Goal: Task Accomplishment & Management: Use online tool/utility

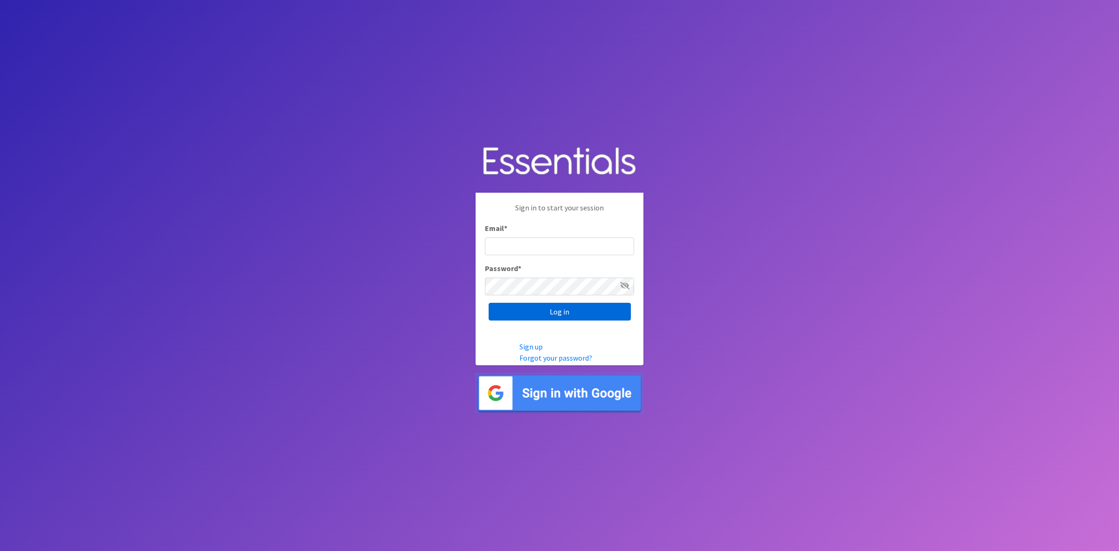
type input "john@nmcfamilyresourcecenter.com"
click at [573, 316] on input "Log in" at bounding box center [560, 312] width 142 height 18
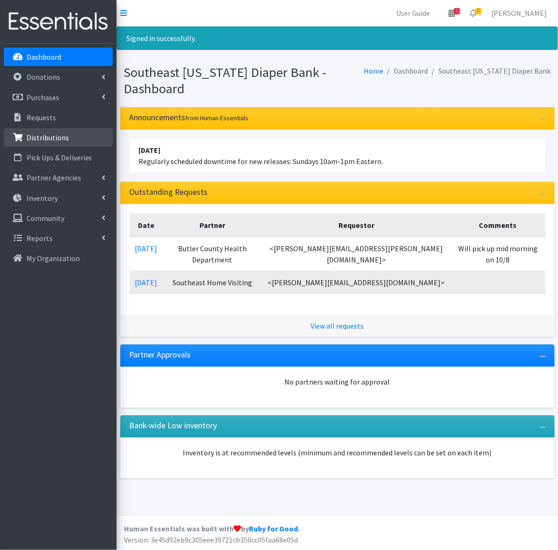
click at [34, 136] on p "Distributions" at bounding box center [48, 137] width 42 height 9
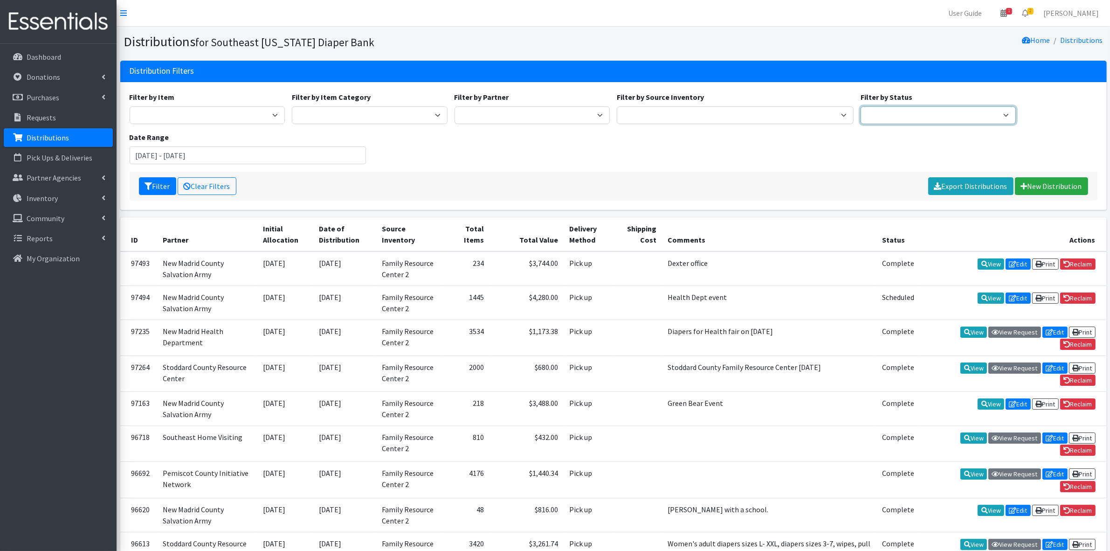
click at [549, 115] on select "Scheduled Complete" at bounding box center [939, 115] width 156 height 18
drag, startPoint x: 899, startPoint y: 115, endPoint x: 830, endPoint y: 124, distance: 69.6
click at [549, 115] on select "Scheduled Complete" at bounding box center [939, 115] width 156 height 18
click at [549, 123] on select "Family Resource Center 2" at bounding box center [735, 115] width 237 height 18
drag, startPoint x: 644, startPoint y: 112, endPoint x: 616, endPoint y: 113, distance: 28.9
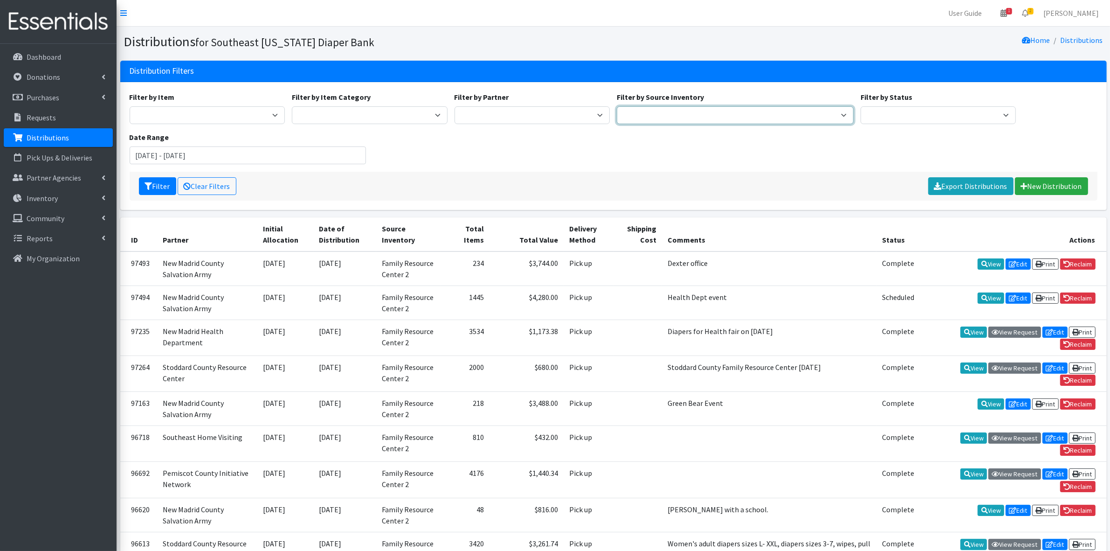
click at [549, 111] on select "Family Resource Center 2" at bounding box center [735, 115] width 237 height 18
click at [514, 114] on select "ASPIRE WOMEN'S CENTER Bell City Head Start Birthright of Cape & Marble Hill Boo…" at bounding box center [533, 115] width 156 height 18
drag, startPoint x: 514, startPoint y: 116, endPoint x: 506, endPoint y: 116, distance: 7.9
click at [514, 116] on select "ASPIRE WOMEN'S CENTER Bell City Head Start Birthright of Cape & Marble Hill Boo…" at bounding box center [533, 115] width 156 height 18
click at [367, 112] on select "Adult Diapers Baby Diapers Period Supplies Out of Stock" at bounding box center [370, 115] width 156 height 18
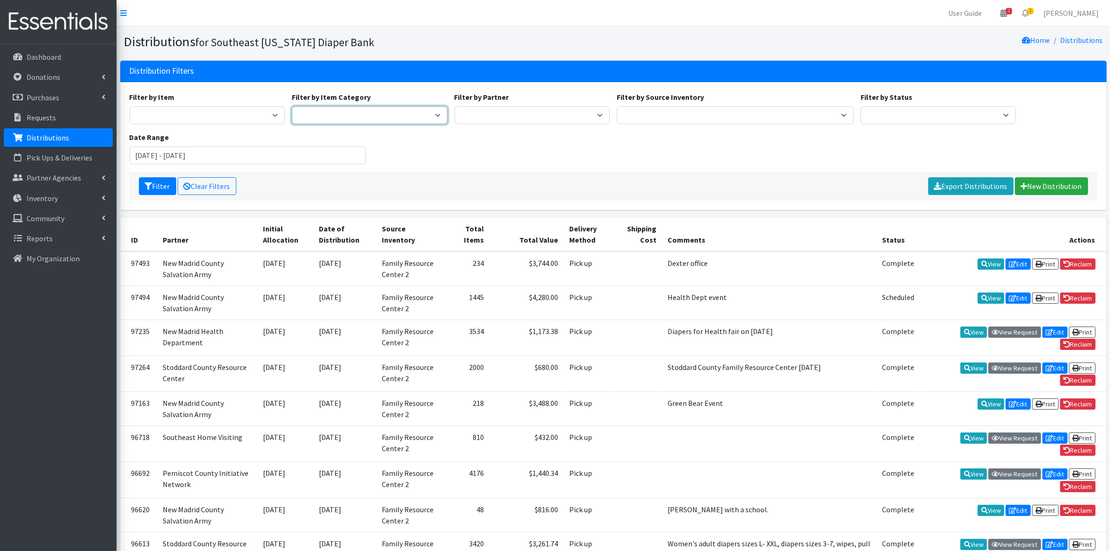
click at [367, 112] on select "Adult Diapers Baby Diapers Period Supplies Out of Stock" at bounding box center [370, 115] width 156 height 18
click at [230, 117] on select "Adult Briefs Large Adult Briefs (Large/X-Large) Adult Briefs Medium Adult Brief…" at bounding box center [208, 115] width 156 height 18
click at [549, 139] on div "Filter by Item Adult Briefs Large Adult Briefs (Large/X-Large) Adult Briefs Med…" at bounding box center [613, 131] width 975 height 80
click at [549, 92] on div "Filter by Status Scheduled Complete" at bounding box center [938, 107] width 163 height 33
click at [225, 152] on input "August 1, 2025 - November 1, 2025" at bounding box center [248, 155] width 237 height 18
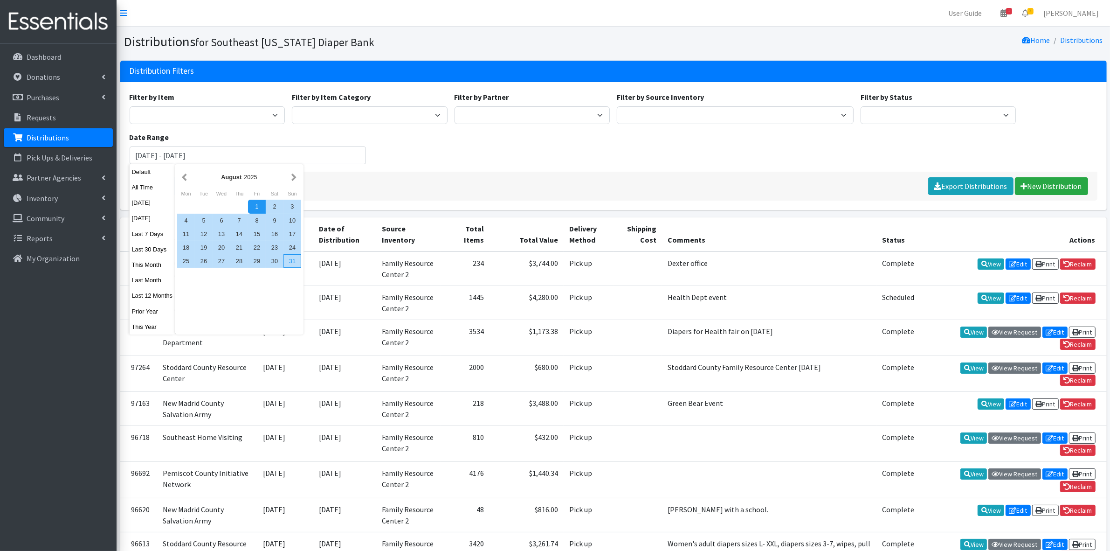
click at [294, 262] on div "31" at bounding box center [293, 261] width 18 height 14
click at [184, 176] on button "button" at bounding box center [185, 177] width 10 height 12
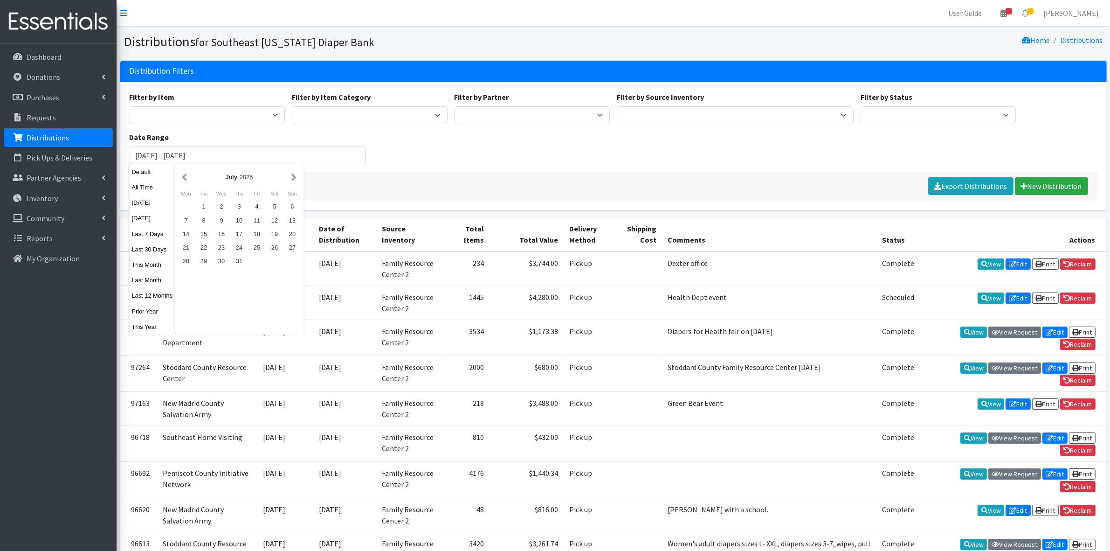
click at [184, 176] on button "button" at bounding box center [185, 177] width 10 height 12
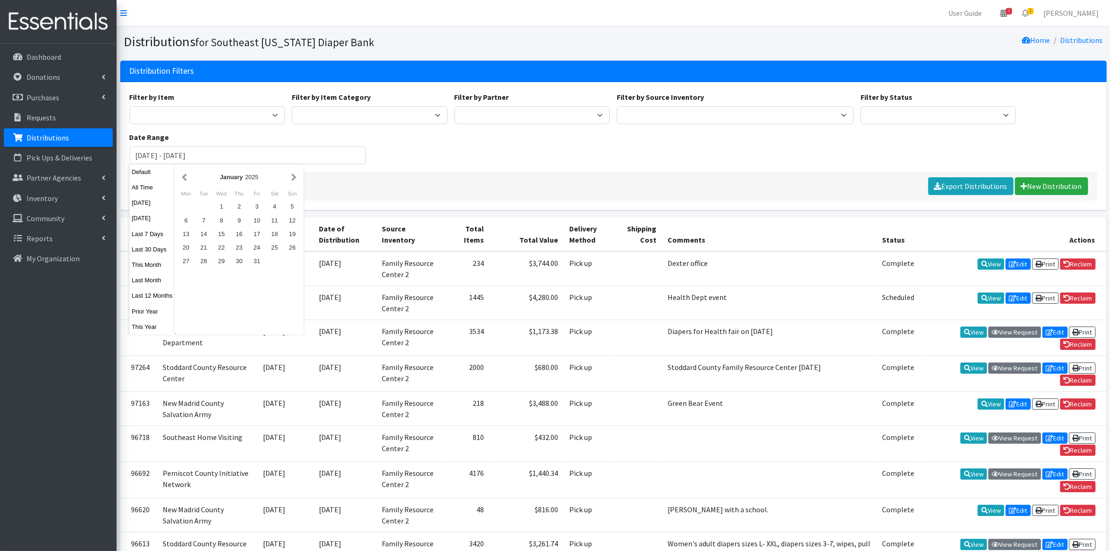
click at [184, 176] on button "button" at bounding box center [185, 177] width 10 height 12
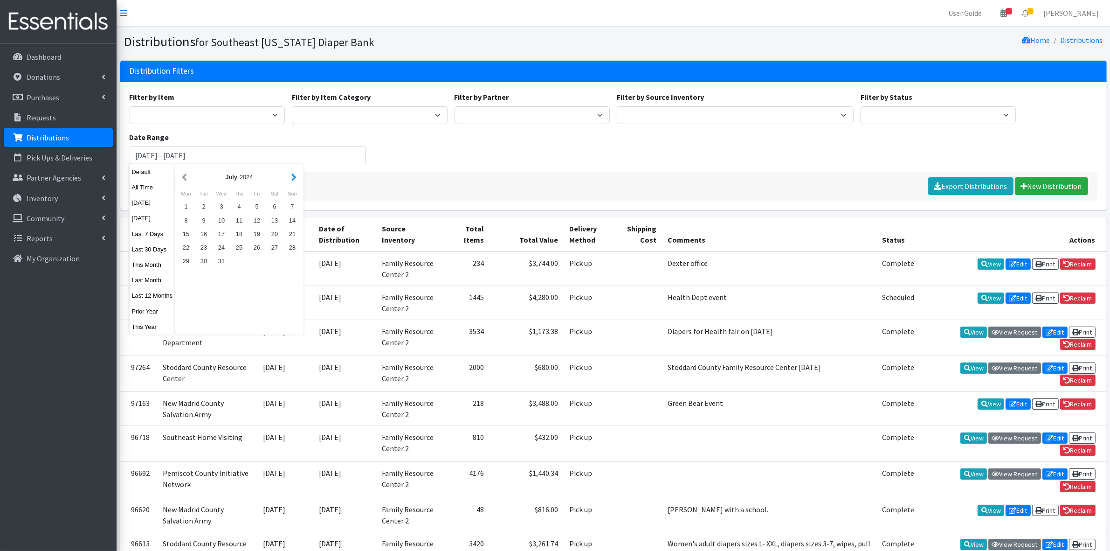
click at [294, 180] on button "button" at bounding box center [294, 177] width 10 height 12
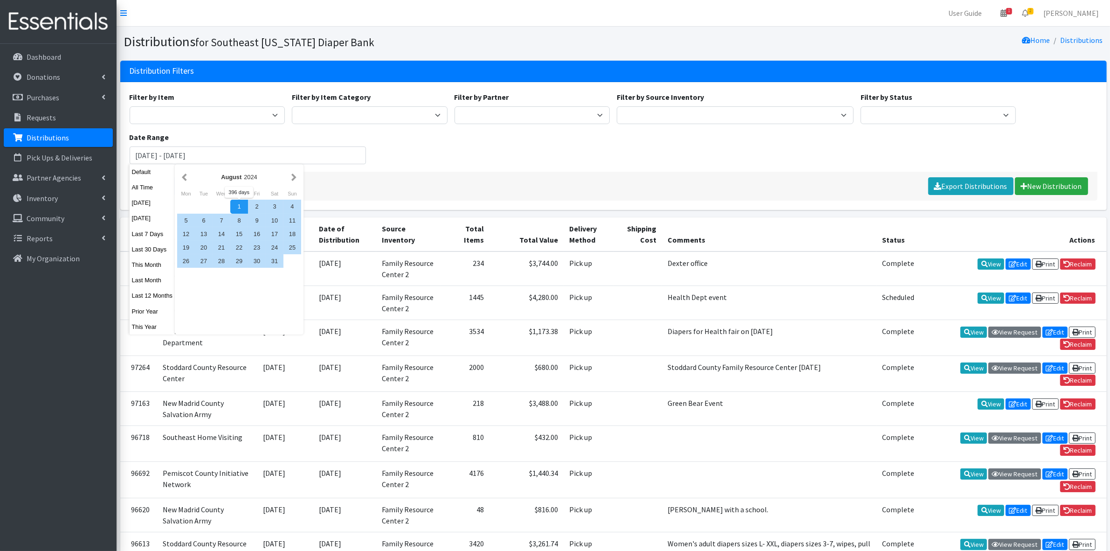
click at [239, 206] on div "1" at bounding box center [239, 207] width 18 height 14
type input "[DATE] - [DATE]"
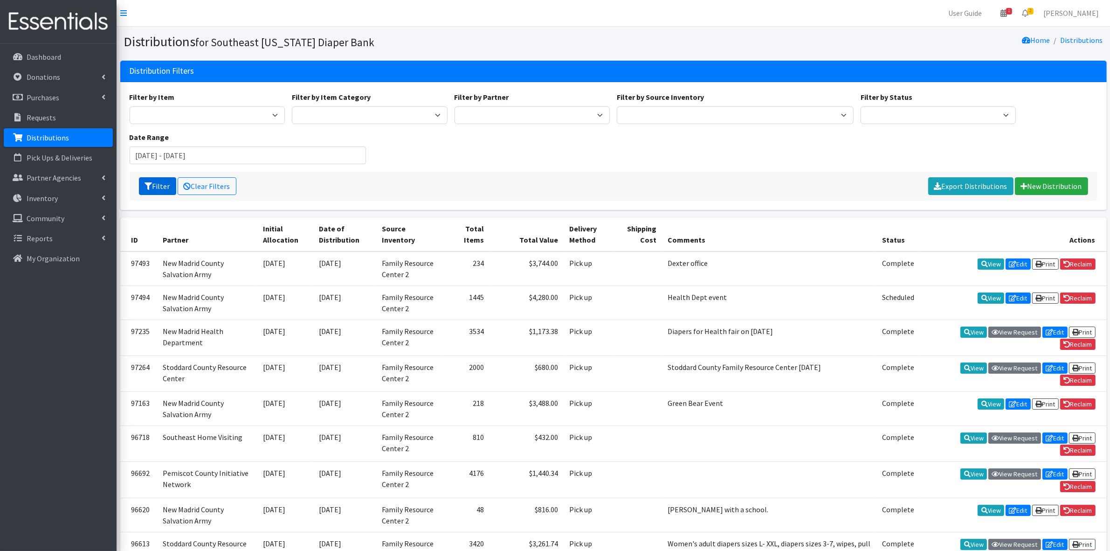
click at [147, 185] on icon "submit" at bounding box center [148, 185] width 7 height 7
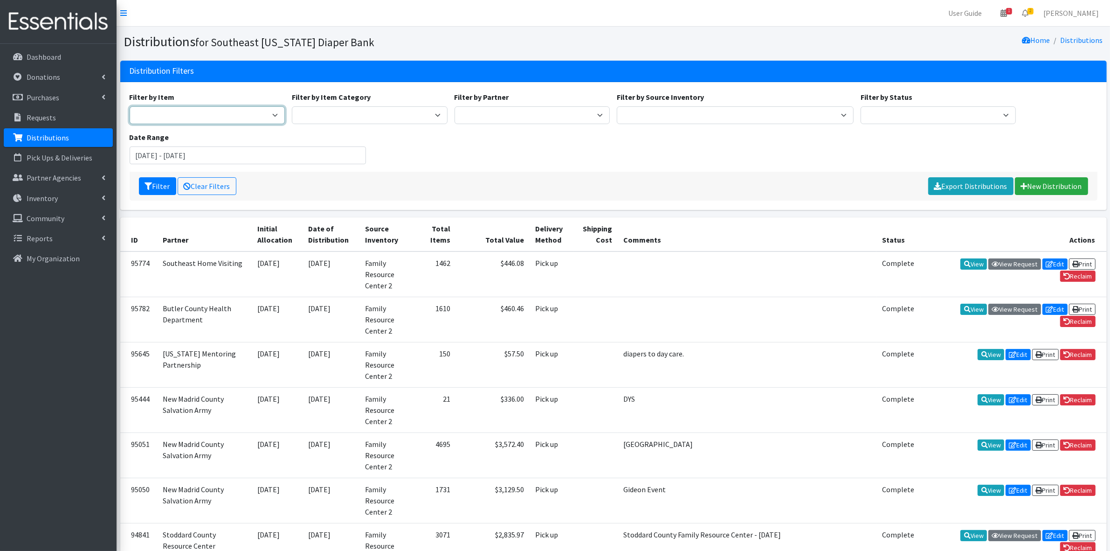
click at [193, 118] on select "Adult Briefs Large Adult Briefs (Large/X-Large) Adult Briefs Medium Adult Brief…" at bounding box center [208, 115] width 156 height 18
click at [649, 145] on div "Filter by Item Adult Briefs Large Adult Briefs (Large/X-Large) Adult Briefs Med…" at bounding box center [613, 131] width 975 height 80
click at [241, 117] on select "Adult Briefs Large Adult Briefs (Large/X-Large) Adult Briefs Medium Adult Brief…" at bounding box center [208, 115] width 156 height 18
click at [130, 106] on select "Adult Briefs Large Adult Briefs (Large/X-Large) Adult Briefs Medium Adult Brief…" at bounding box center [208, 115] width 156 height 18
click at [183, 113] on select "Adult Briefs Large Adult Briefs (Large/X-Large) Adult Briefs Medium Adult Brief…" at bounding box center [208, 115] width 156 height 18
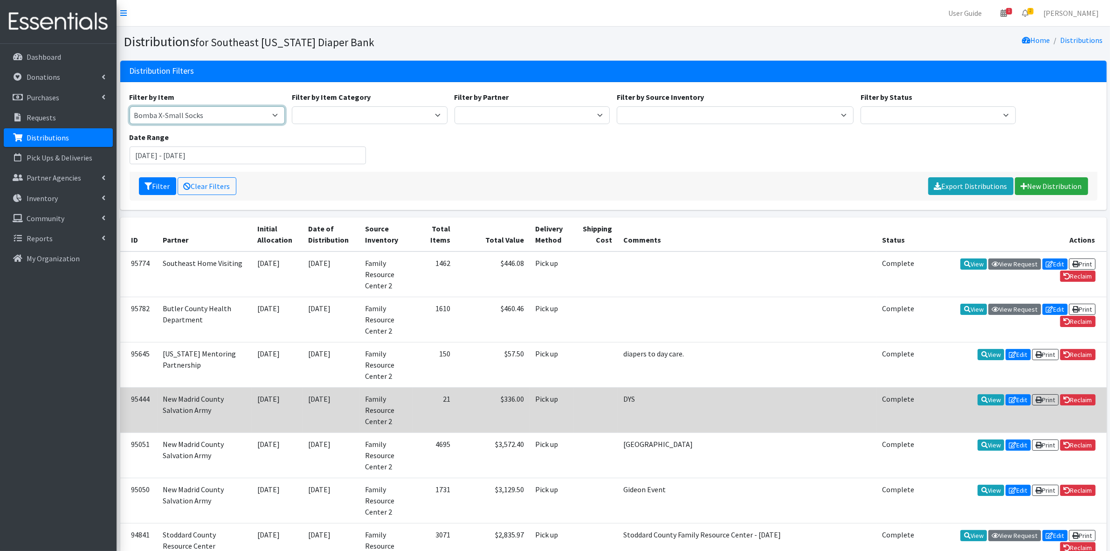
select select "14304"
click at [130, 106] on select "Adult Briefs Large Adult Briefs (Large/X-Large) Adult Briefs Medium Adult Brief…" at bounding box center [208, 115] width 156 height 18
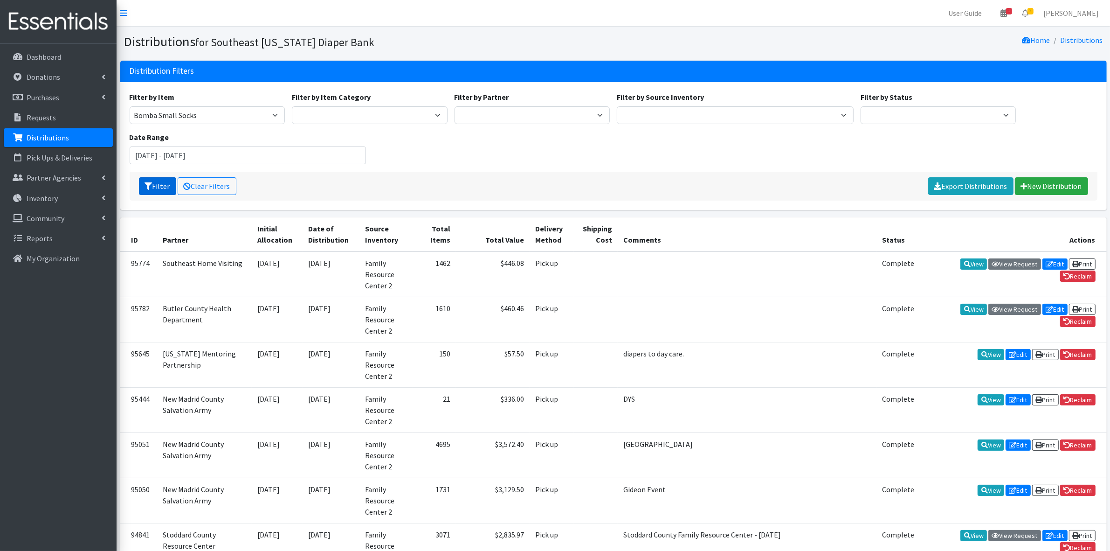
click at [165, 185] on button "Filter" at bounding box center [157, 186] width 37 height 18
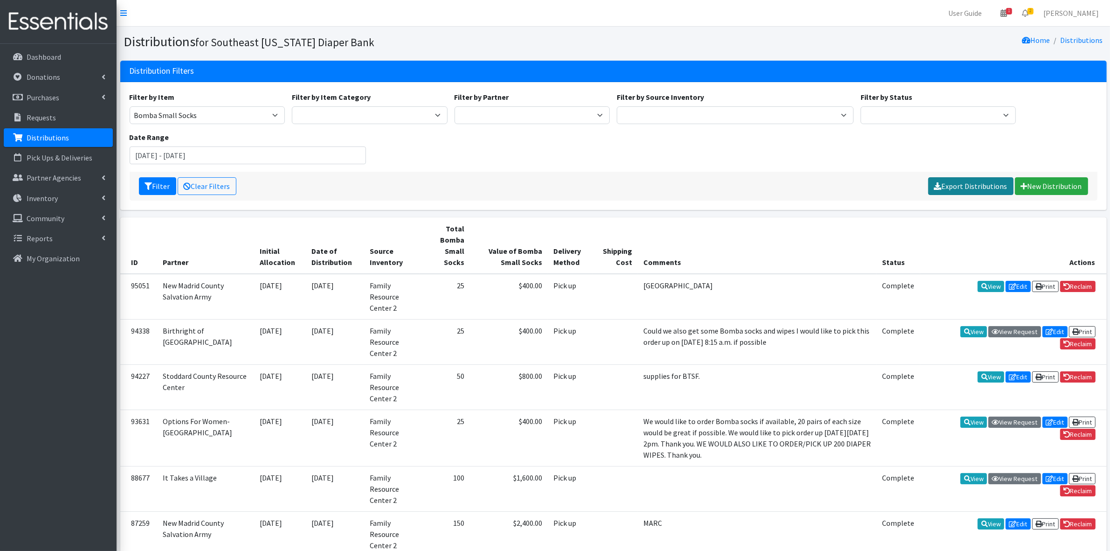
click at [973, 182] on link "Export Distributions" at bounding box center [970, 186] width 85 height 18
click at [213, 112] on select "Adult Briefs Large Adult Briefs (Large/X-Large) Adult Briefs Medium Adult Brief…" at bounding box center [208, 115] width 156 height 18
select select "14302"
click at [130, 106] on select "Adult Briefs Large Adult Briefs (Large/X-Large) Adult Briefs Medium Adult Brief…" at bounding box center [208, 115] width 156 height 18
click at [148, 180] on button "Filter" at bounding box center [157, 186] width 37 height 18
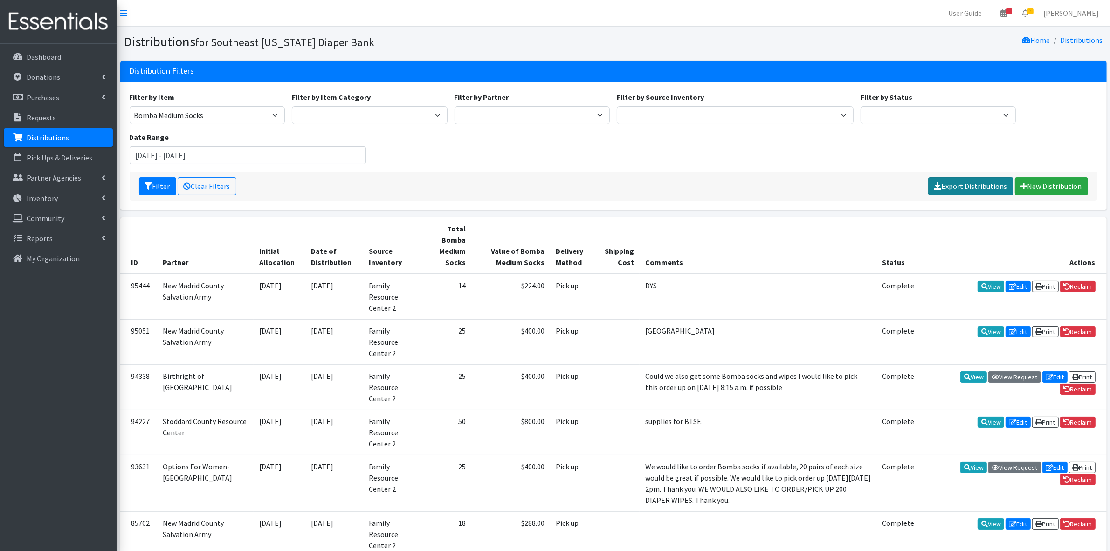
click at [992, 185] on link "Export Distributions" at bounding box center [970, 186] width 85 height 18
click at [169, 114] on select "Adult Briefs Large Adult Briefs (Large/X-Large) Adult Briefs Medium Adult Brief…" at bounding box center [208, 115] width 156 height 18
click at [172, 122] on select "Adult Briefs Large Adult Briefs (Large/X-Large) Adult Briefs Medium Adult Brief…" at bounding box center [208, 115] width 156 height 18
select select "14305"
click at [130, 106] on select "Adult Briefs Large Adult Briefs (Large/X-Large) Adult Briefs Medium Adult Brief…" at bounding box center [208, 115] width 156 height 18
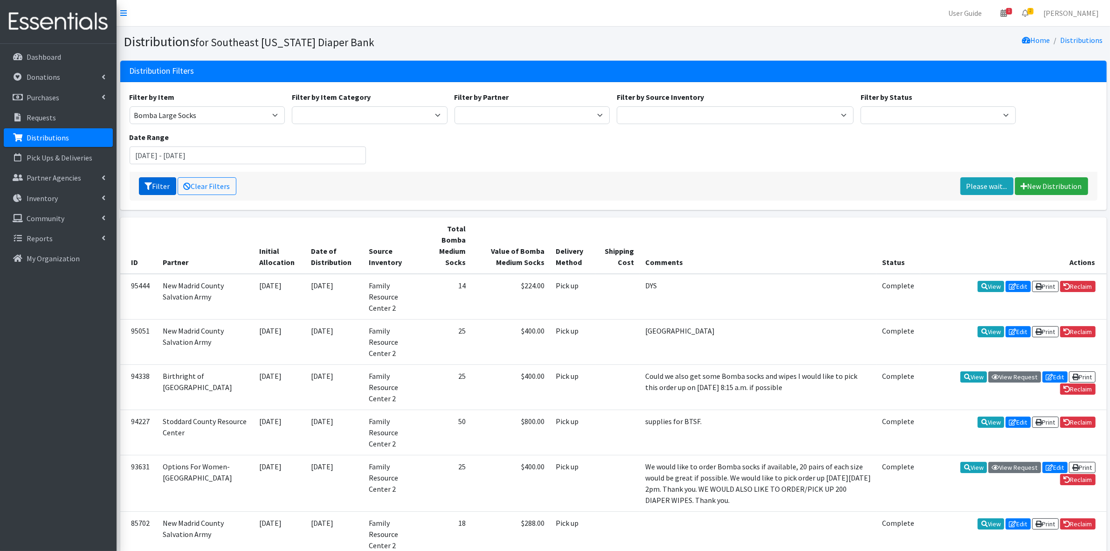
drag, startPoint x: 157, startPoint y: 173, endPoint x: 156, endPoint y: 180, distance: 7.0
click at [156, 180] on div "Filter Clear Filters Please wait... New Distribution" at bounding box center [614, 186] width 968 height 29
click at [156, 187] on button "Filter" at bounding box center [157, 186] width 37 height 18
click at [973, 187] on link "Export Distributions" at bounding box center [970, 186] width 85 height 18
click at [211, 113] on select "Adult Briefs Large Adult Briefs (Large/X-Large) Adult Briefs Medium Adult Brief…" at bounding box center [208, 115] width 156 height 18
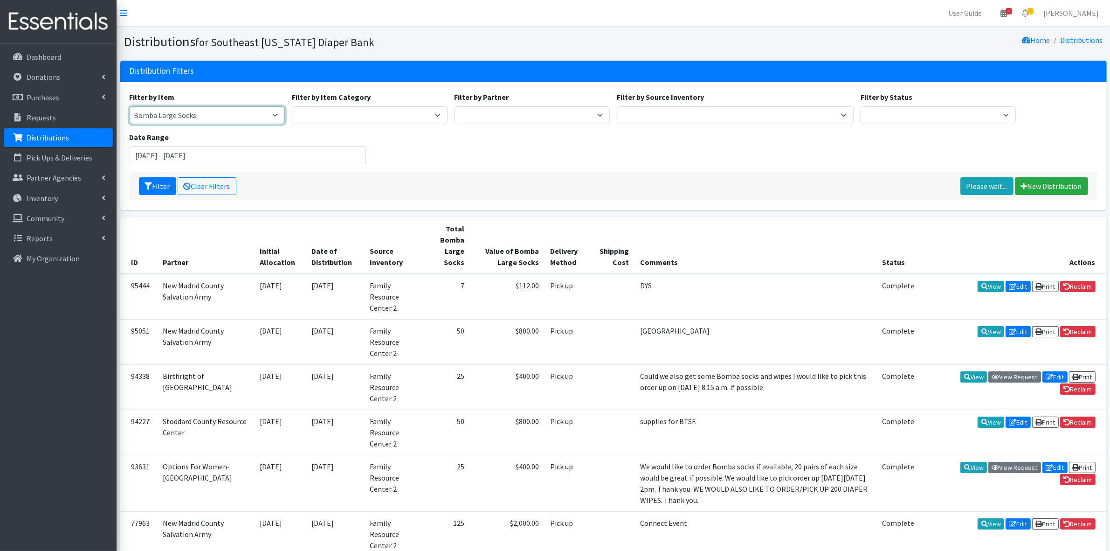
select select "14297"
click at [130, 106] on select "Adult Briefs Large Adult Briefs (Large/X-Large) Adult Briefs Medium Adult Brief…" at bounding box center [208, 115] width 156 height 18
click at [152, 187] on button "Filter" at bounding box center [157, 186] width 37 height 18
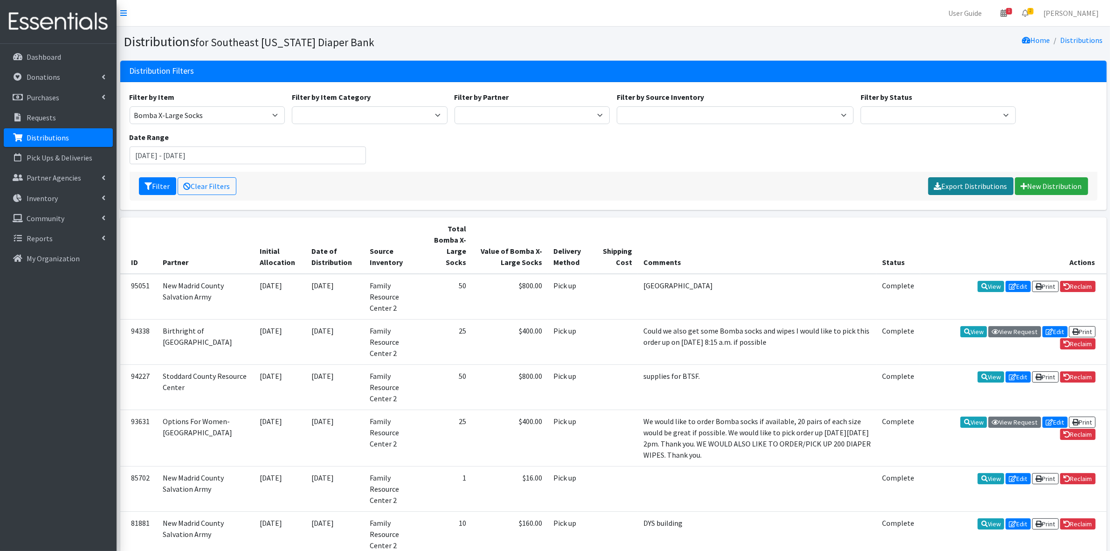
click at [979, 181] on link "Export Distributions" at bounding box center [970, 186] width 85 height 18
click at [164, 121] on select "Adult Briefs Large Adult Briefs (Large/X-Large) Adult Briefs Medium Adult Brief…" at bounding box center [208, 115] width 156 height 18
click at [170, 118] on select "Adult Briefs Large Adult Briefs (Large/X-Large) Adult Briefs Medium Adult Brief…" at bounding box center [208, 115] width 156 height 18
select select "14299"
click at [130, 106] on select "Adult Briefs Large Adult Briefs (Large/X-Large) Adult Briefs Medium Adult Brief…" at bounding box center [208, 115] width 156 height 18
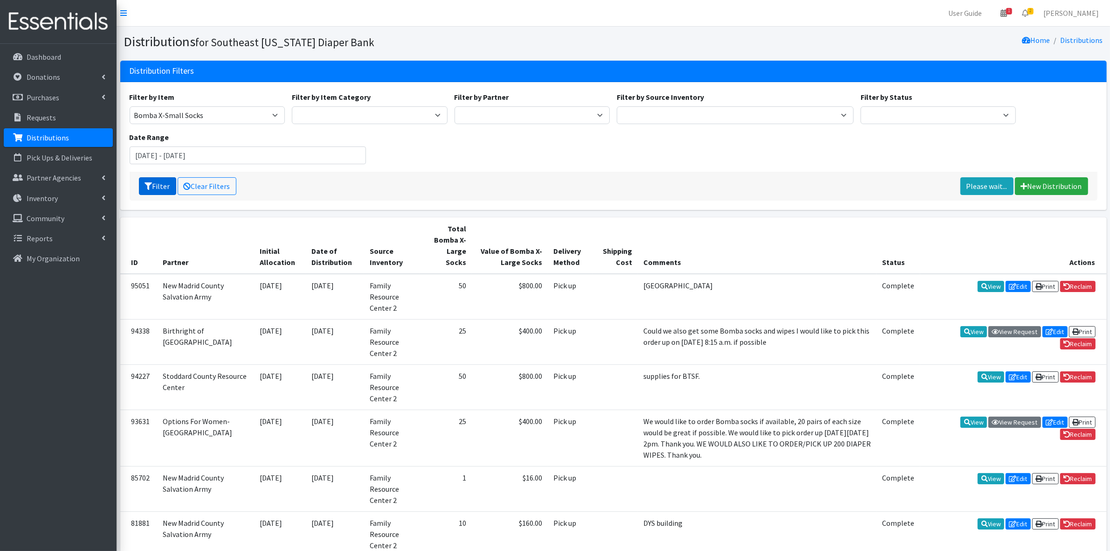
click at [164, 185] on button "Filter" at bounding box center [157, 186] width 37 height 18
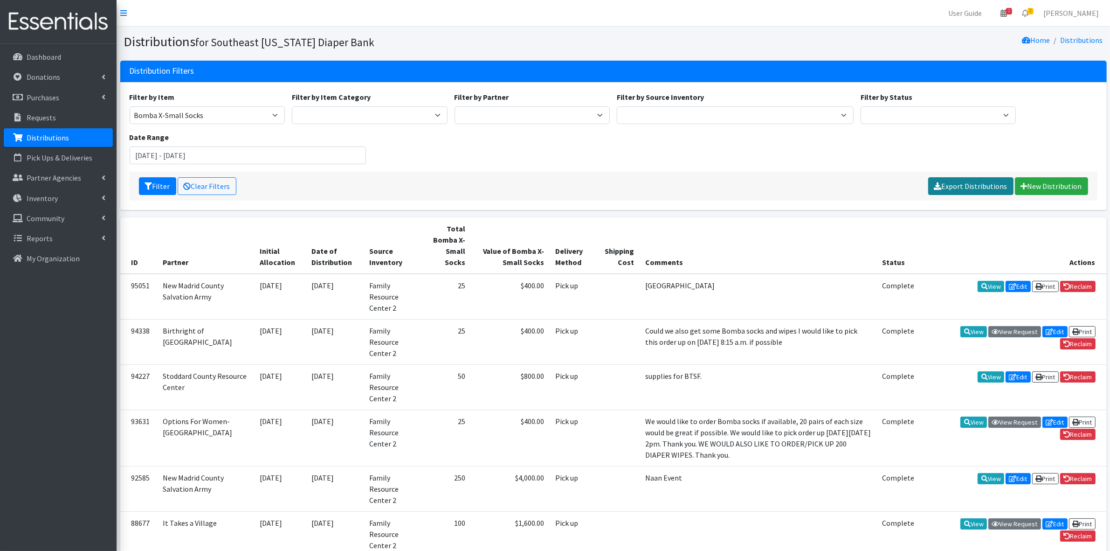
click at [938, 184] on icon at bounding box center [938, 185] width 7 height 7
